Goal: Navigation & Orientation: Find specific page/section

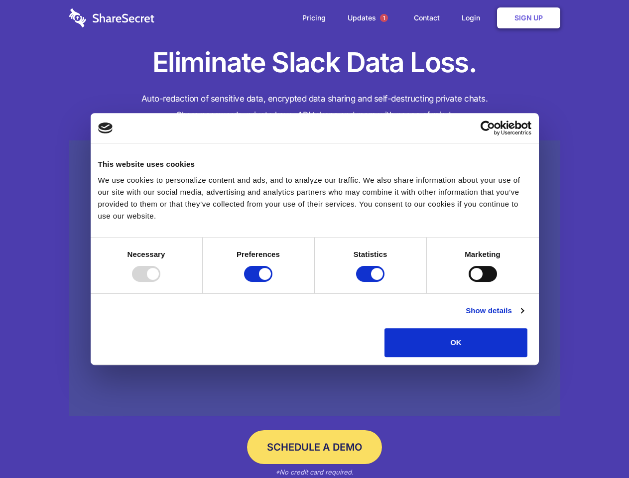
click at [160, 282] on div at bounding box center [146, 274] width 28 height 16
click at [272, 282] on input "Preferences" at bounding box center [258, 274] width 28 height 16
checkbox input "false"
click at [371, 282] on input "Statistics" at bounding box center [370, 274] width 28 height 16
checkbox input "false"
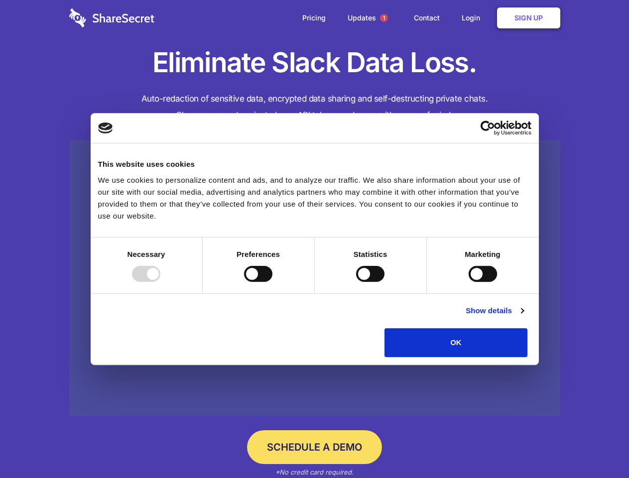
click at [468, 282] on input "Marketing" at bounding box center [482, 274] width 28 height 16
checkbox input "true"
click at [523, 317] on link "Show details" at bounding box center [494, 311] width 58 height 12
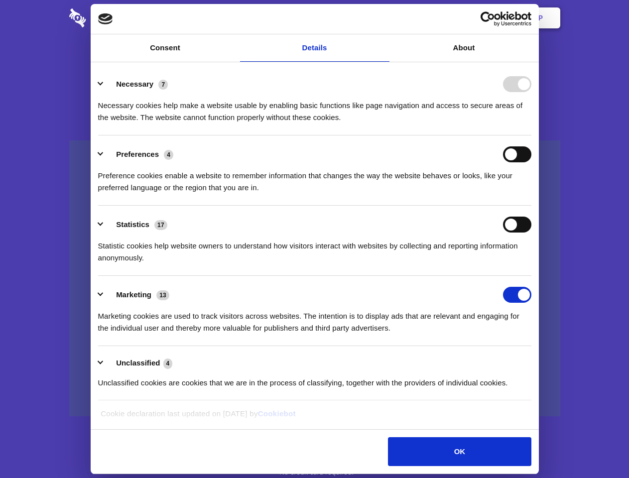
click at [531, 135] on li "Necessary 7 Necessary cookies help make a website usable by enabling basic func…" at bounding box center [314, 100] width 433 height 70
click at [383, 18] on span "1" at bounding box center [384, 18] width 8 height 8
